Goal: Task Accomplishment & Management: Use online tool/utility

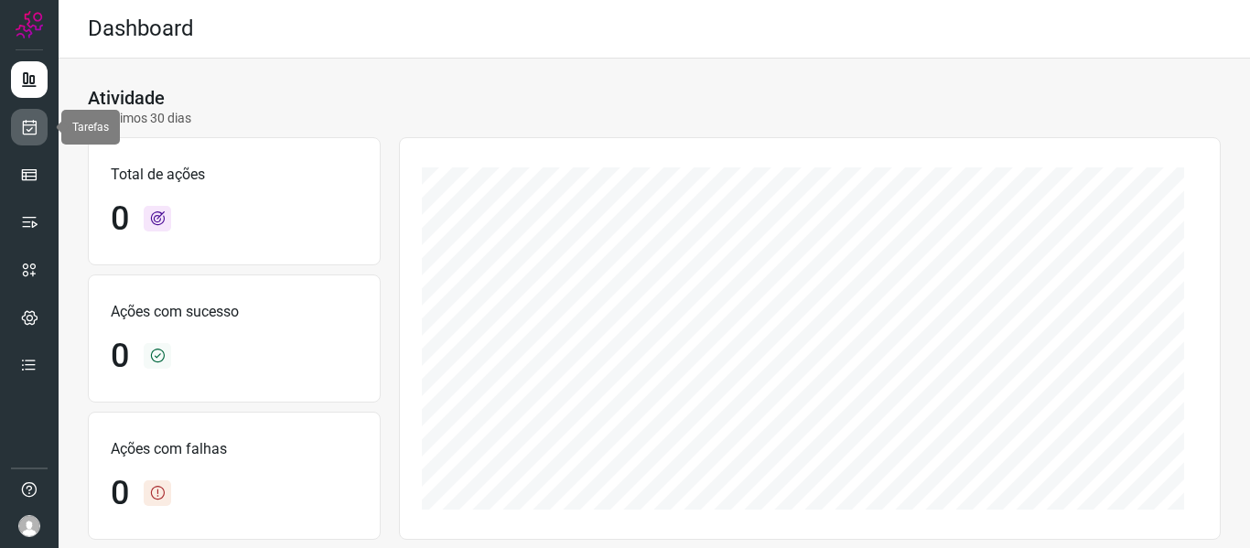
click at [28, 125] on icon at bounding box center [29, 127] width 19 height 18
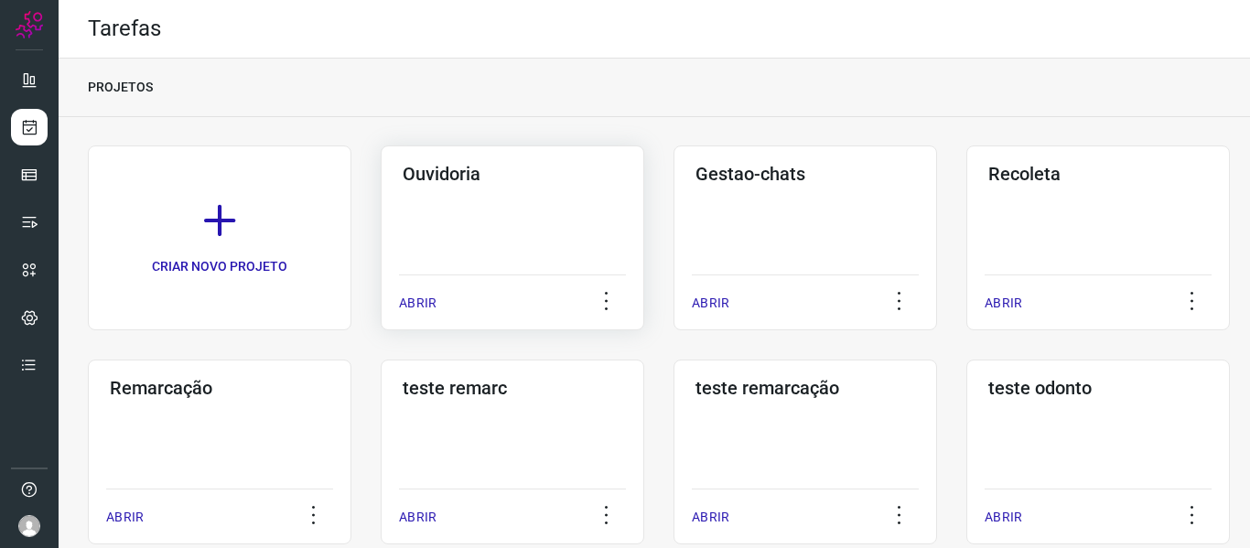
click at [447, 304] on div "ABRIR" at bounding box center [512, 298] width 227 height 46
click at [421, 296] on p "ABRIR" at bounding box center [418, 303] width 38 height 19
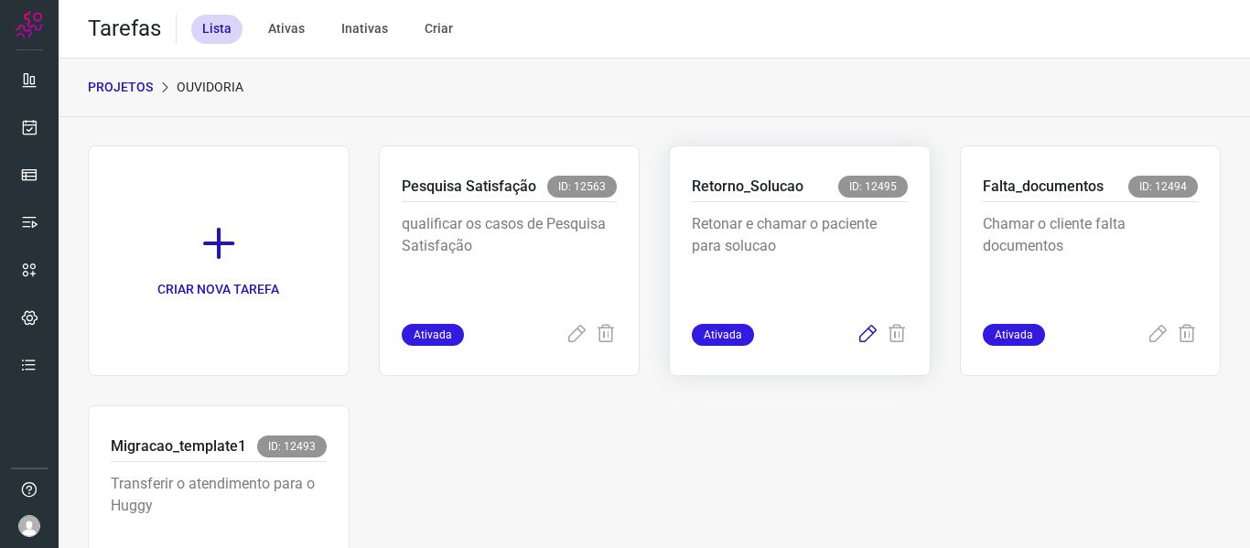
click at [868, 333] on icon at bounding box center [868, 335] width 22 height 22
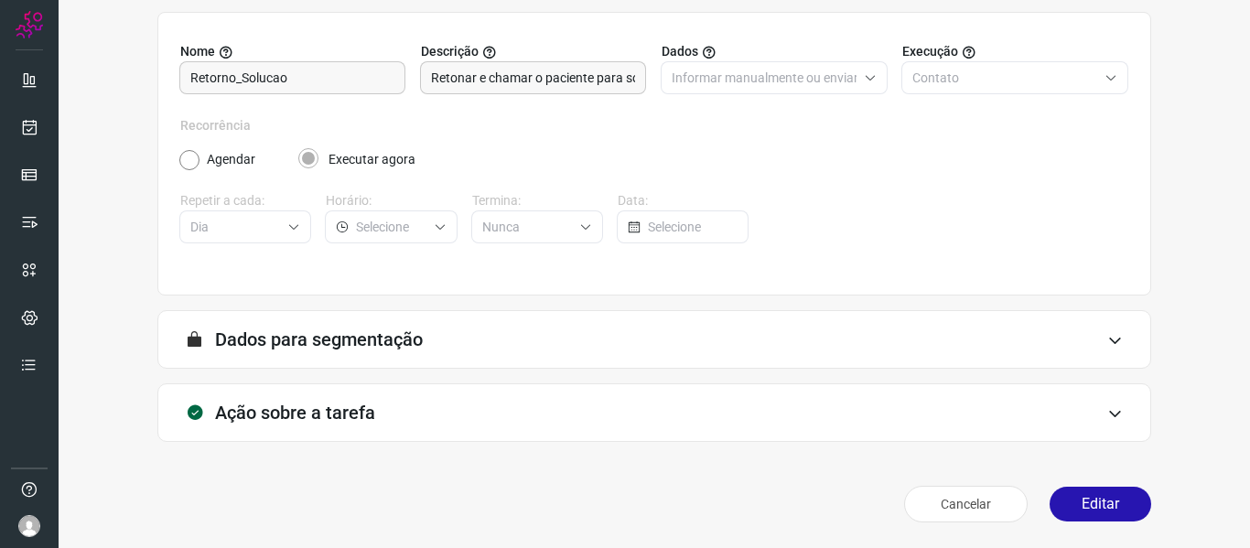
scroll to position [167, 0]
click at [1121, 516] on button "Editar" at bounding box center [1101, 504] width 102 height 35
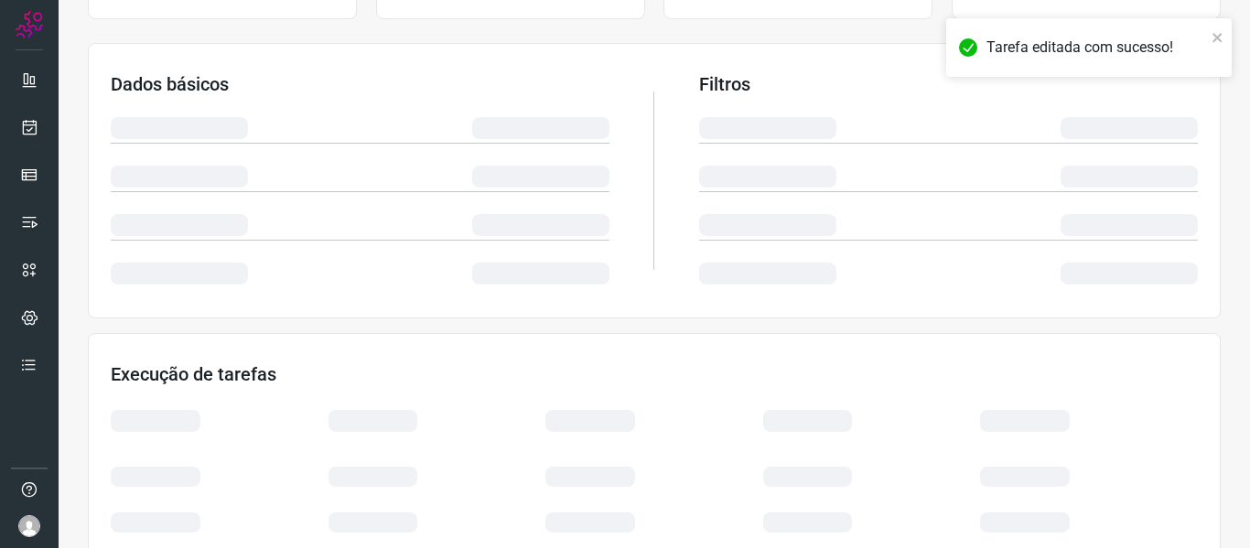
scroll to position [430, 0]
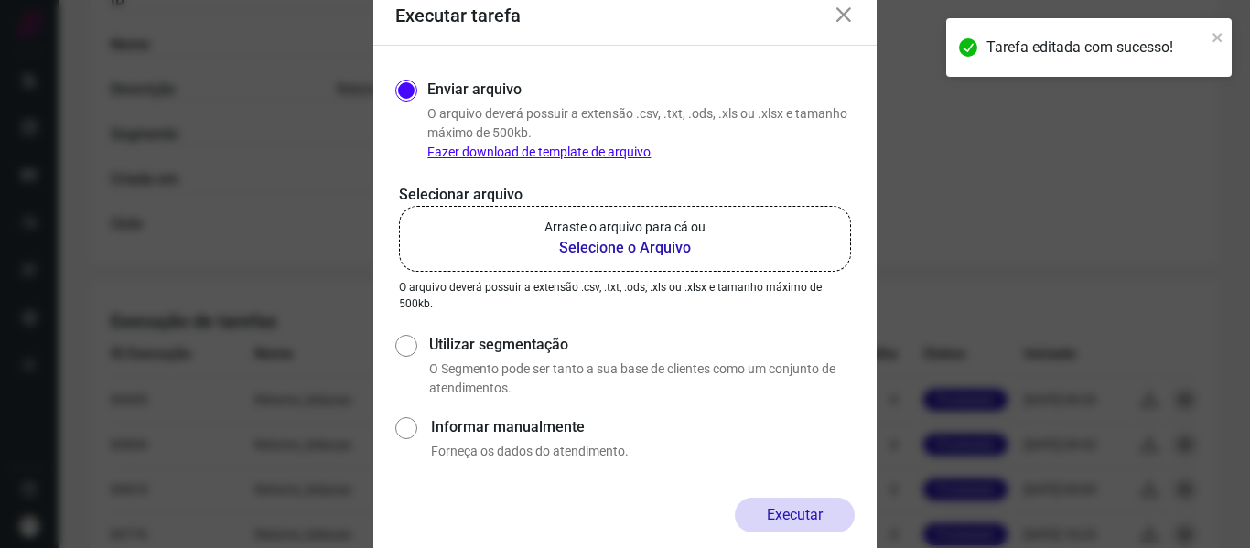
click at [650, 195] on p "Selecionar arquivo" at bounding box center [625, 195] width 452 height 22
click at [668, 251] on b "Selecione o Arquivo" at bounding box center [625, 248] width 161 height 22
click at [0, 0] on input "Arraste o arquivo para cá ou Selecione o Arquivo" at bounding box center [0, 0] width 0 height 0
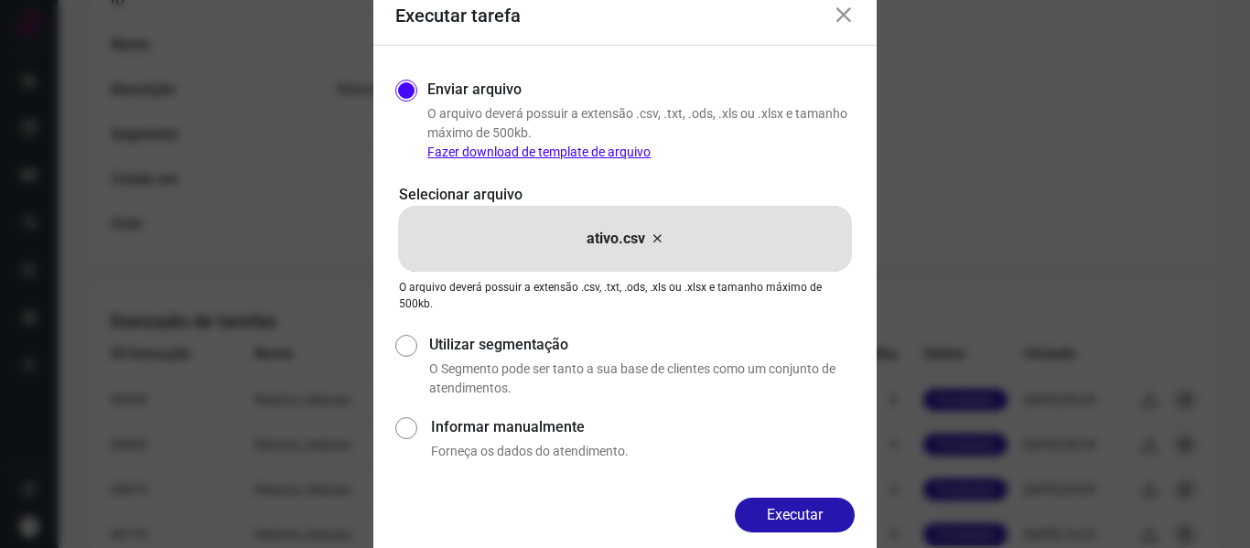
click at [814, 521] on button "Executar" at bounding box center [795, 515] width 120 height 35
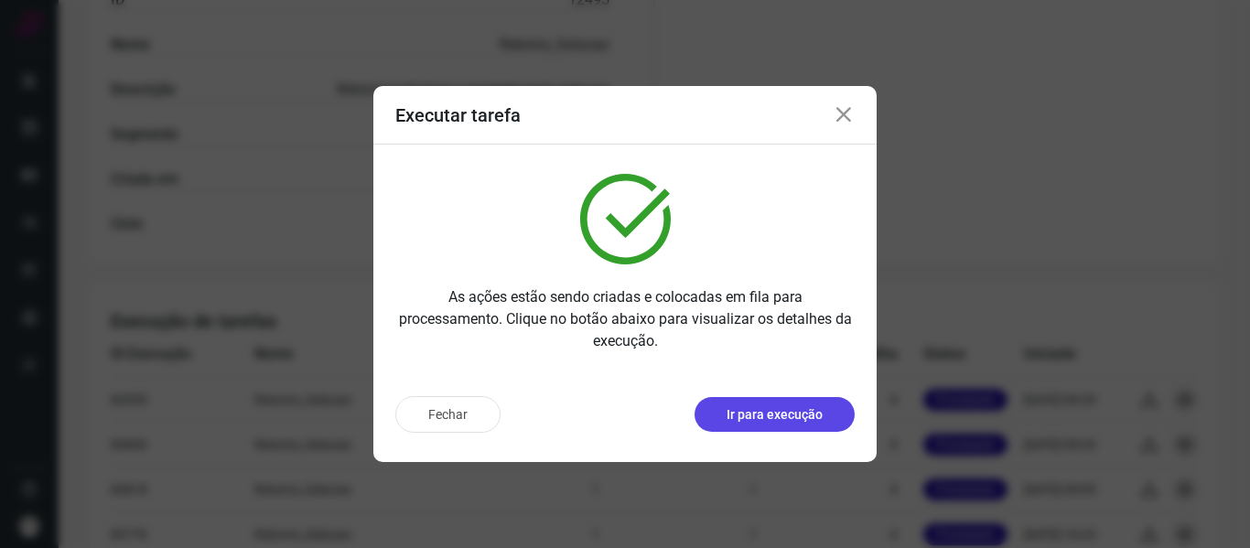
click at [773, 426] on button "Ir para execução" at bounding box center [775, 414] width 160 height 35
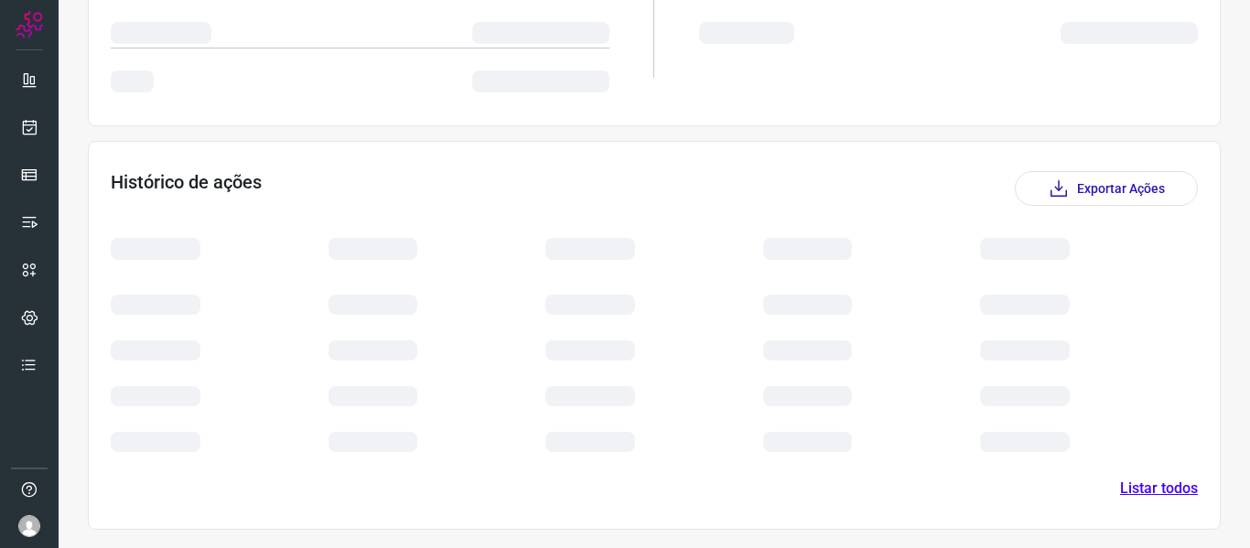
scroll to position [252, 0]
